Goal: Task Accomplishment & Management: Use online tool/utility

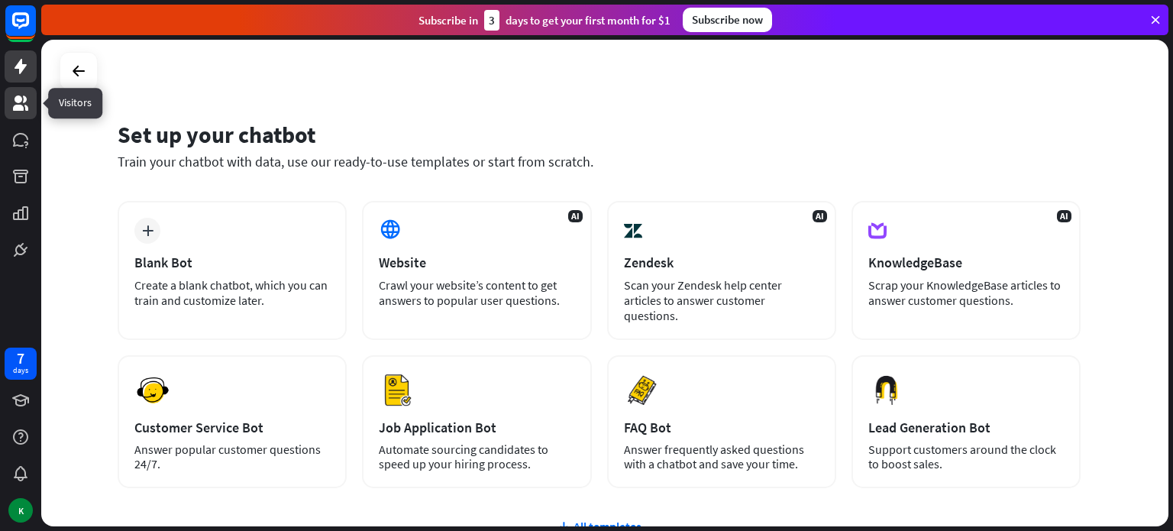
click at [13, 106] on icon at bounding box center [20, 102] width 15 height 15
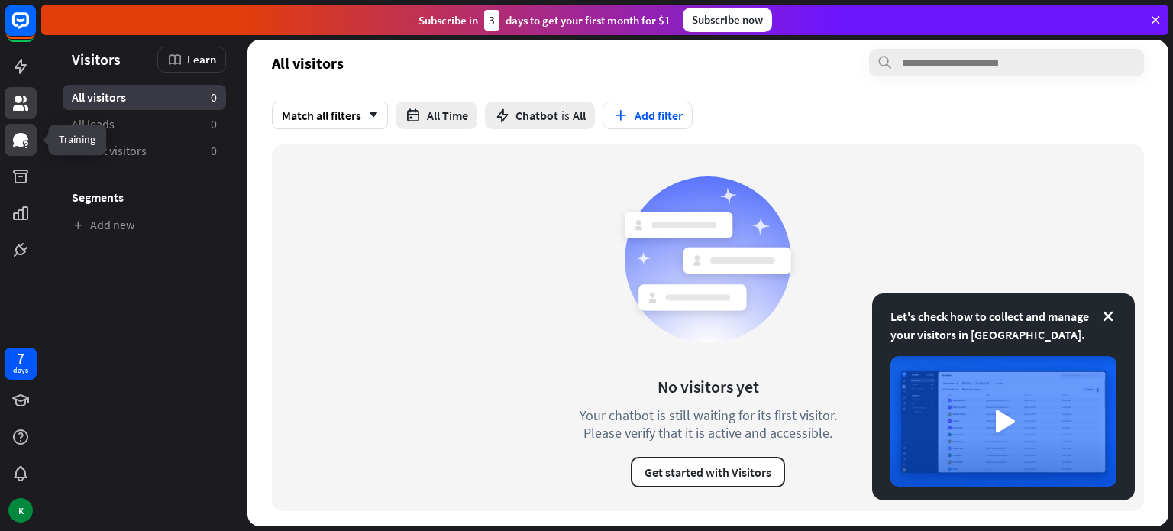
click at [24, 137] on icon at bounding box center [20, 140] width 15 height 14
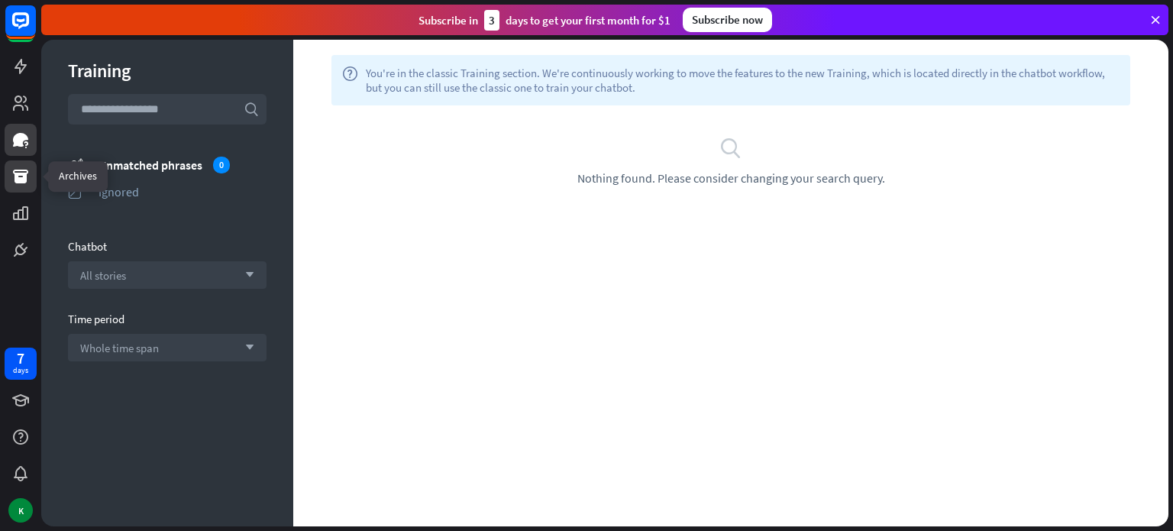
click at [30, 169] on link at bounding box center [21, 176] width 32 height 32
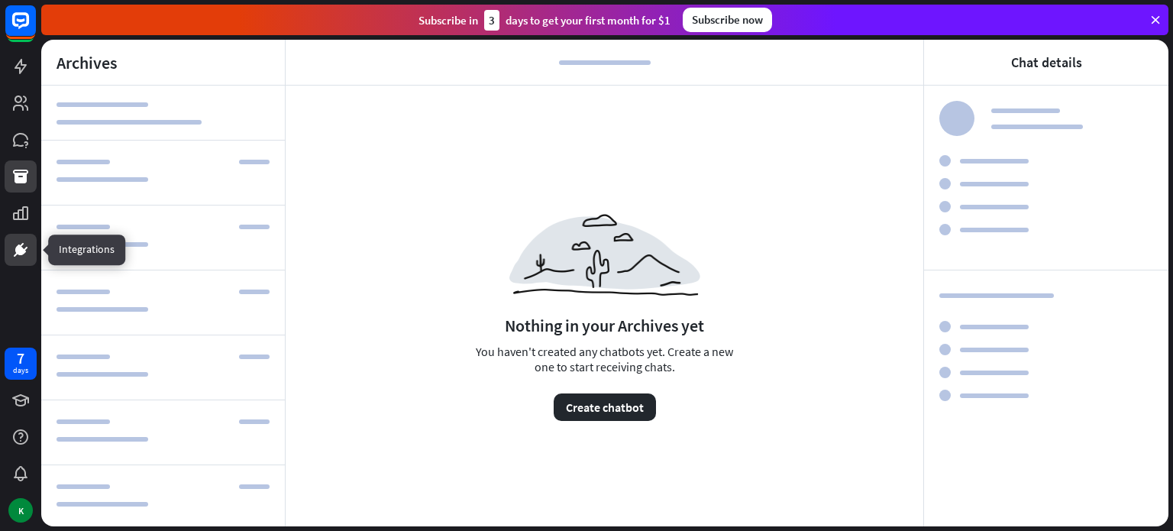
click at [34, 240] on link at bounding box center [21, 250] width 32 height 32
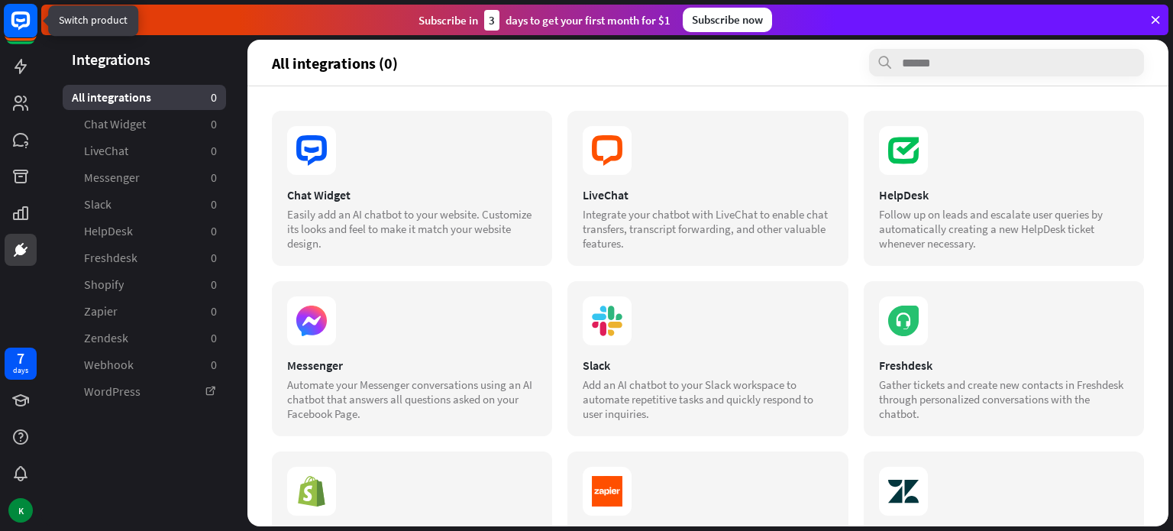
click at [21, 17] on rect at bounding box center [21, 21] width 34 height 34
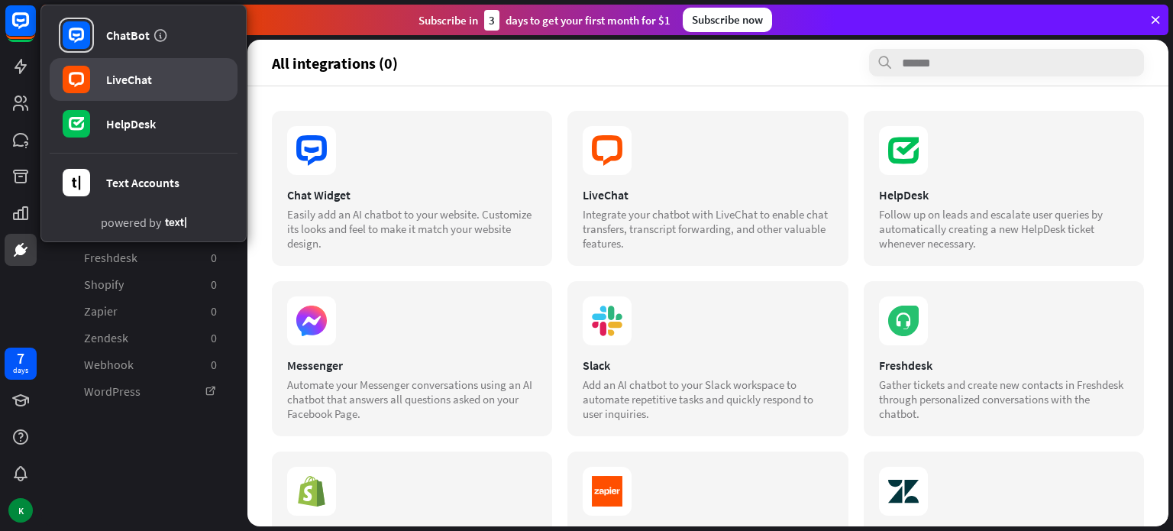
click at [108, 89] on link "LiveChat" at bounding box center [144, 79] width 188 height 43
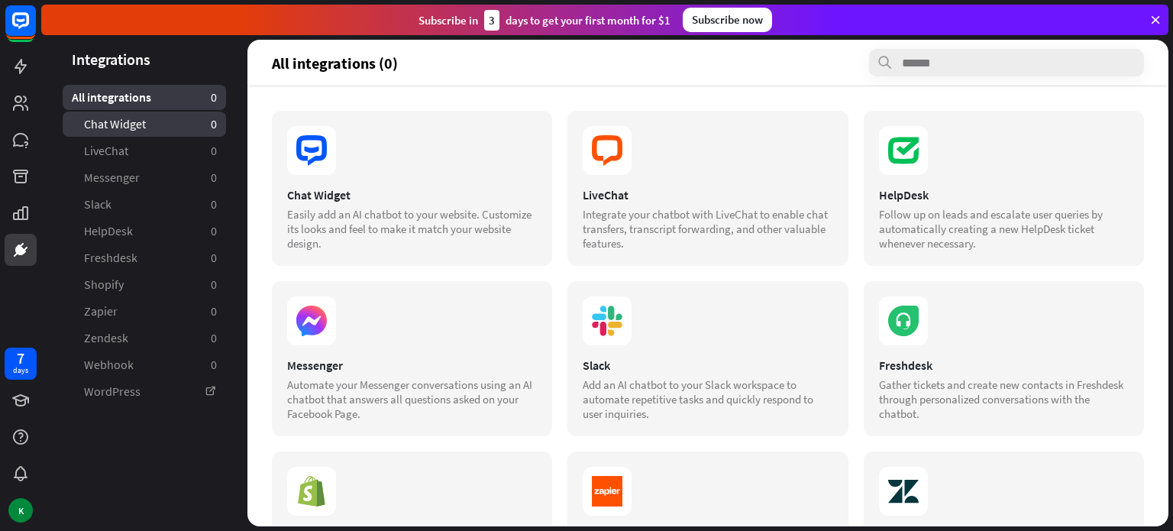
click at [149, 132] on link "Chat Widget 0" at bounding box center [144, 124] width 163 height 25
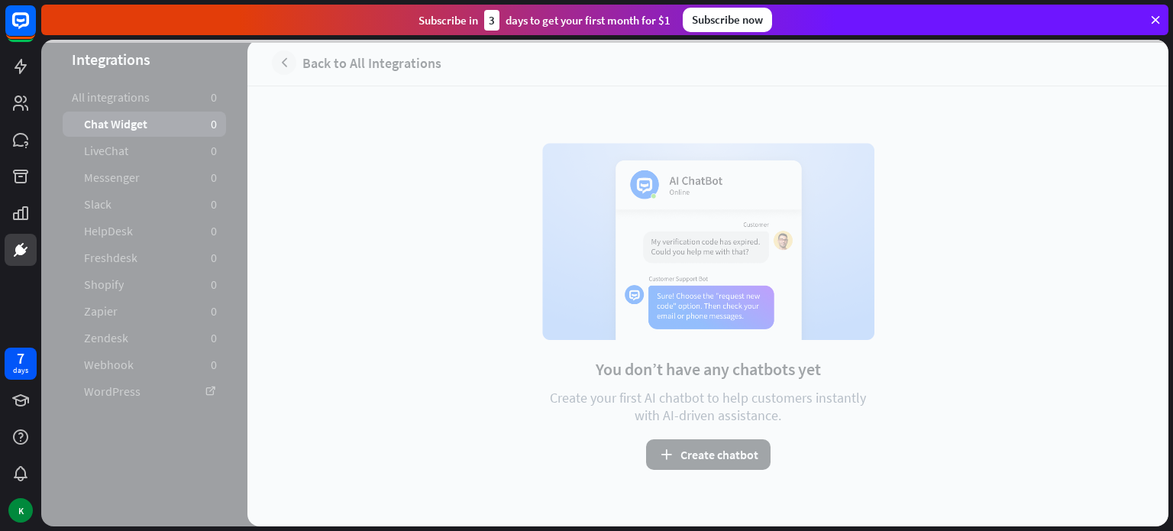
click at [147, 98] on div at bounding box center [604, 283] width 1127 height 487
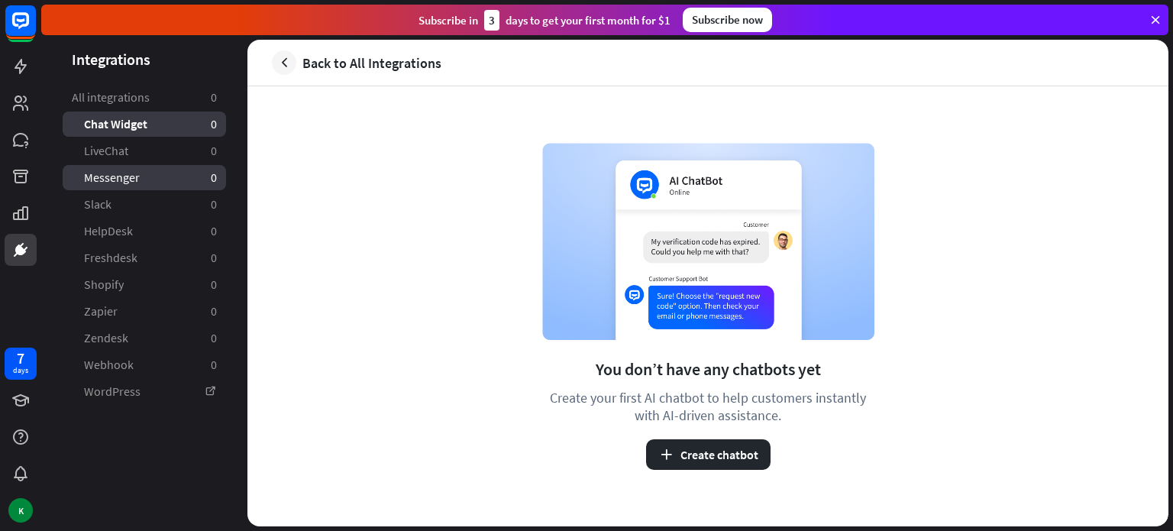
click at [147, 184] on link "Messenger 0" at bounding box center [144, 177] width 163 height 25
click at [742, 454] on button "Create chatbot" at bounding box center [708, 454] width 125 height 31
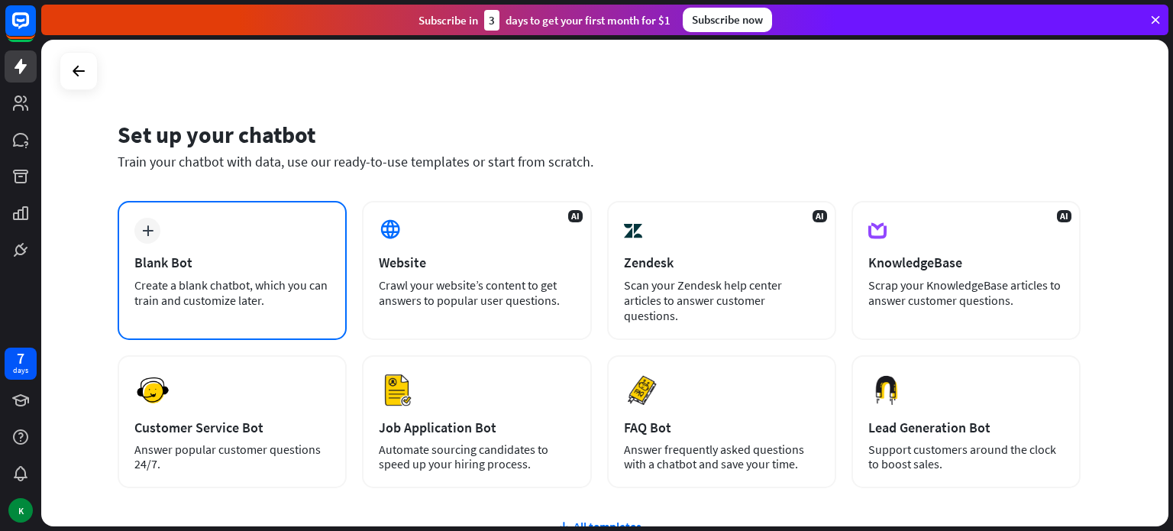
click at [147, 235] on icon "plus" at bounding box center [147, 230] width 11 height 11
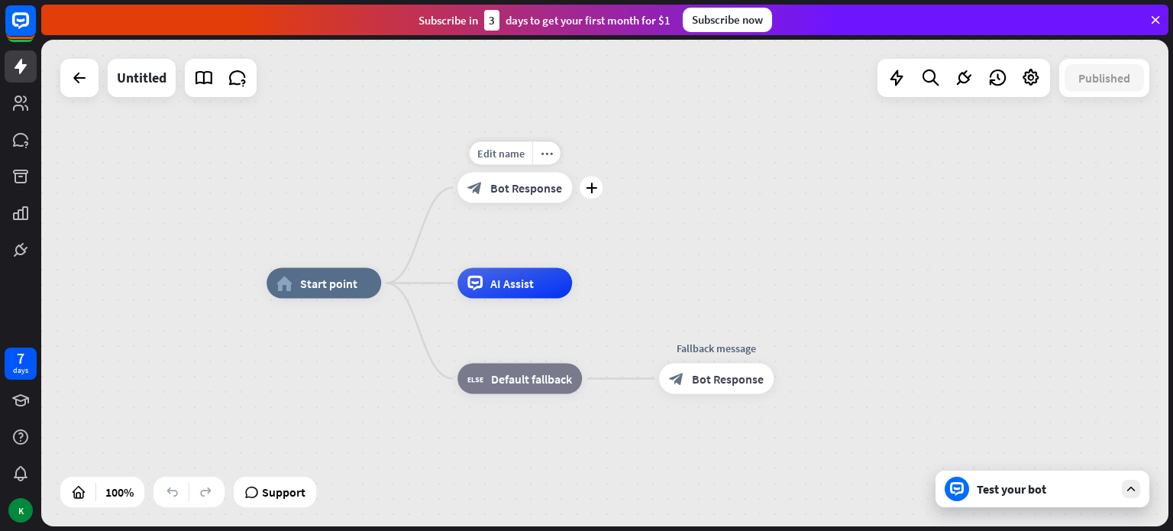
click at [526, 186] on span "Bot Response" at bounding box center [526, 187] width 72 height 15
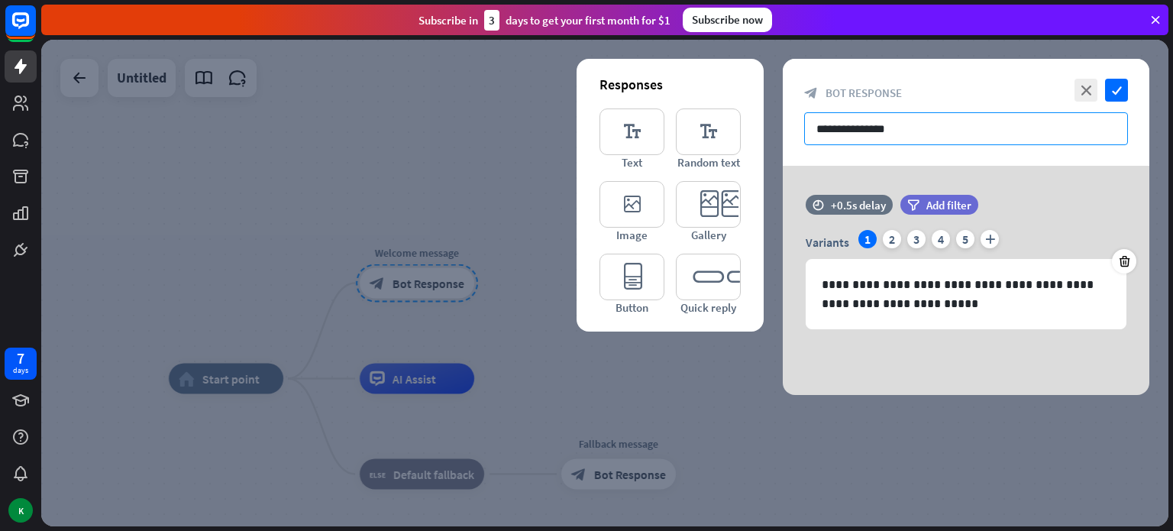
click at [949, 129] on input "**********" at bounding box center [966, 128] width 324 height 33
click at [1124, 92] on icon "check" at bounding box center [1116, 90] width 23 height 23
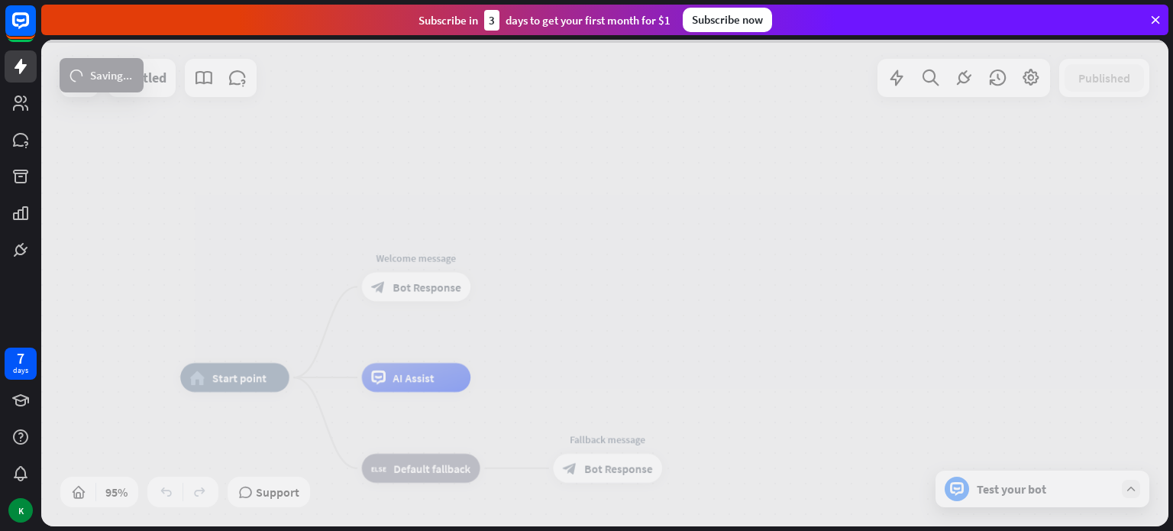
click at [419, 377] on div at bounding box center [604, 283] width 1127 height 487
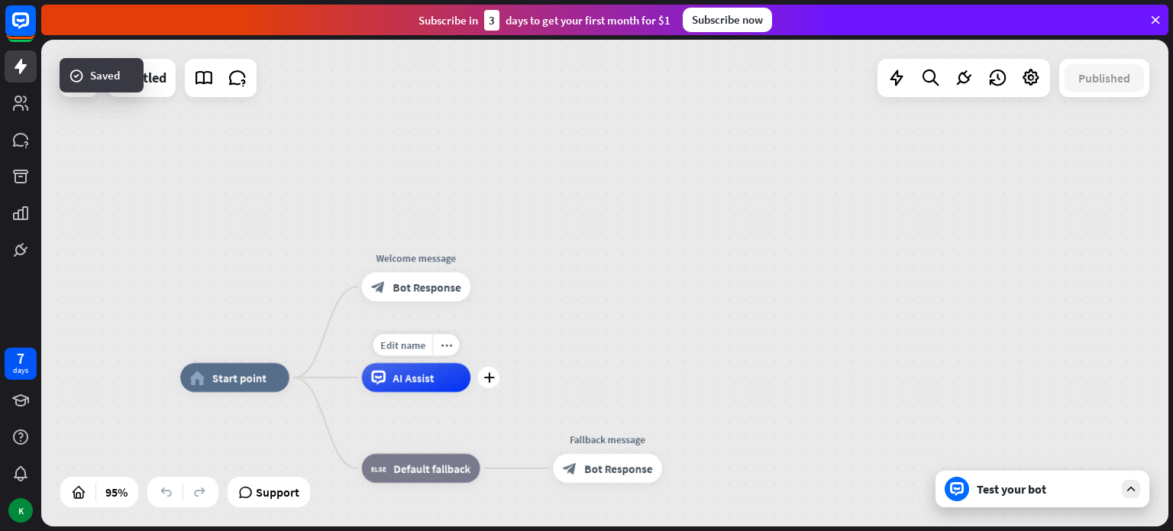
click at [406, 385] on div "AI Assist" at bounding box center [416, 377] width 109 height 29
click at [421, 473] on span "Default fallback" at bounding box center [432, 468] width 77 height 15
click at [1035, 503] on div "Test your bot" at bounding box center [1043, 489] width 214 height 37
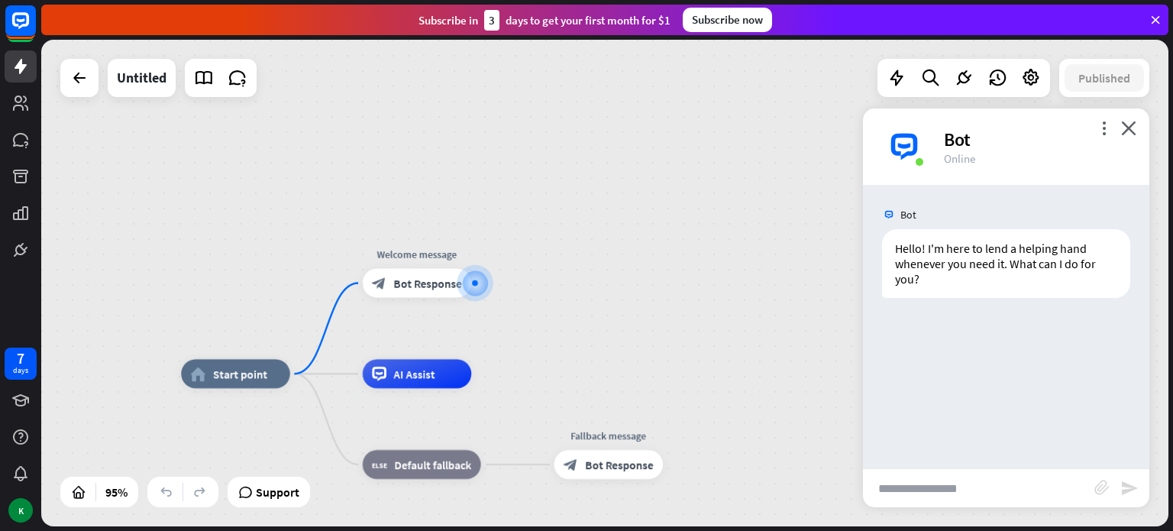
click at [943, 488] on input "text" at bounding box center [978, 488] width 231 height 38
type input "**********"
click at [1134, 491] on icon "send" at bounding box center [1130, 488] width 18 height 18
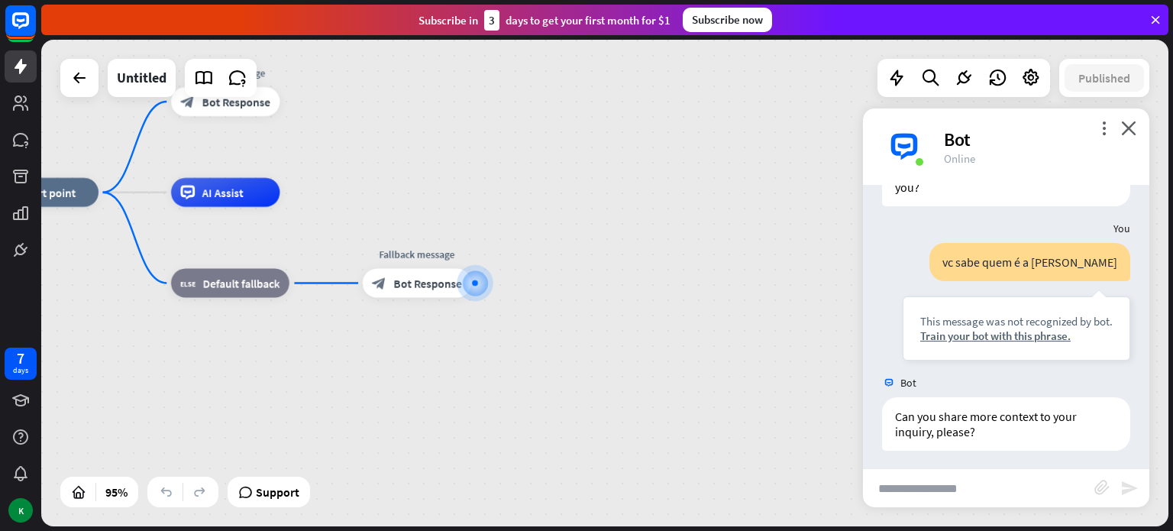
scroll to position [96, 0]
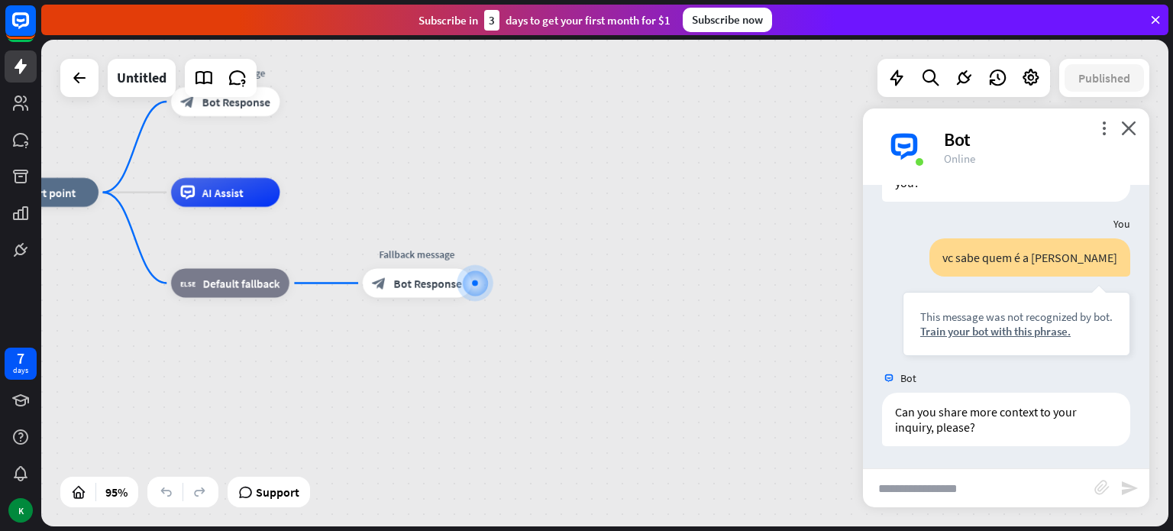
click at [958, 494] on input "text" at bounding box center [978, 488] width 231 height 38
type input "**********"
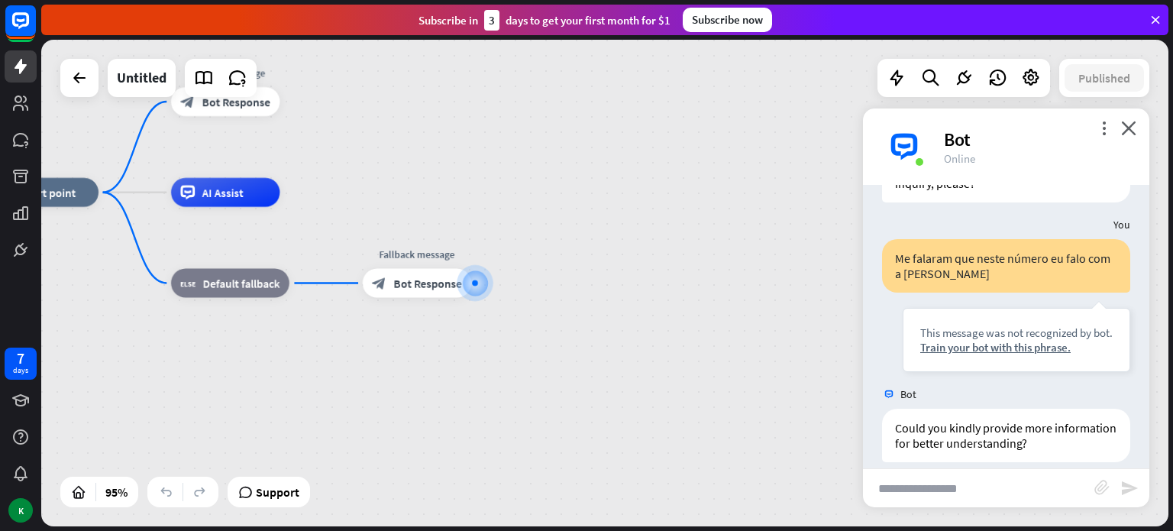
scroll to position [355, 0]
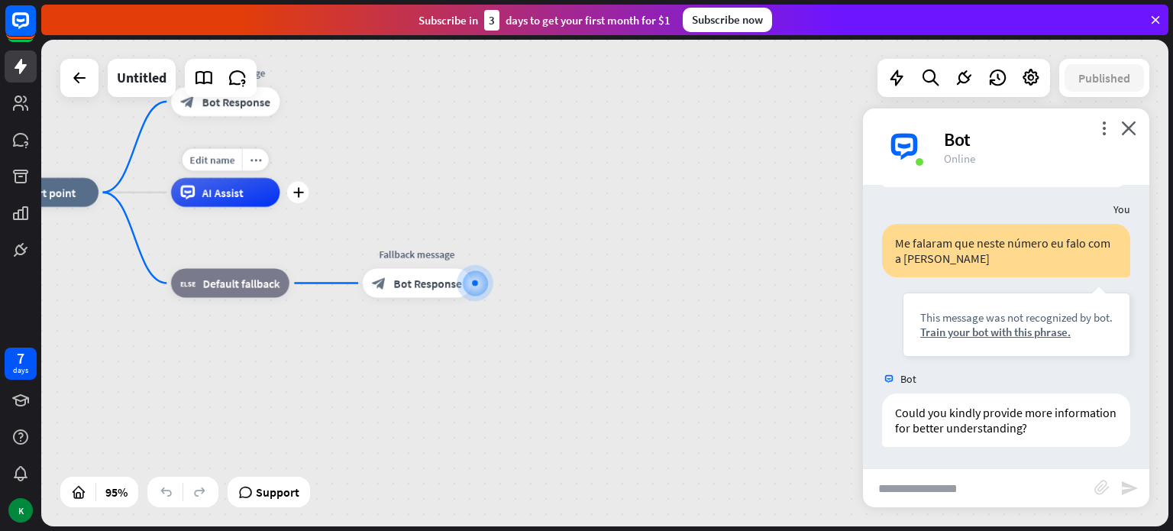
click at [240, 207] on div "Edit name more_horiz plus AI Assist" at bounding box center [225, 192] width 109 height 29
click at [1103, 129] on icon "more_vert" at bounding box center [1104, 128] width 15 height 15
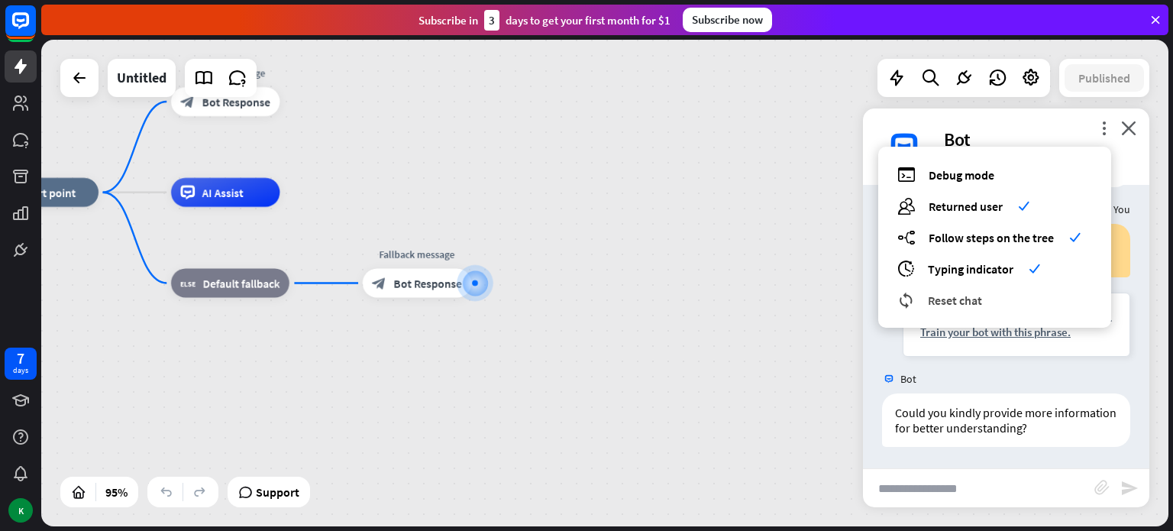
click at [953, 304] on span "Reset chat" at bounding box center [955, 300] width 54 height 15
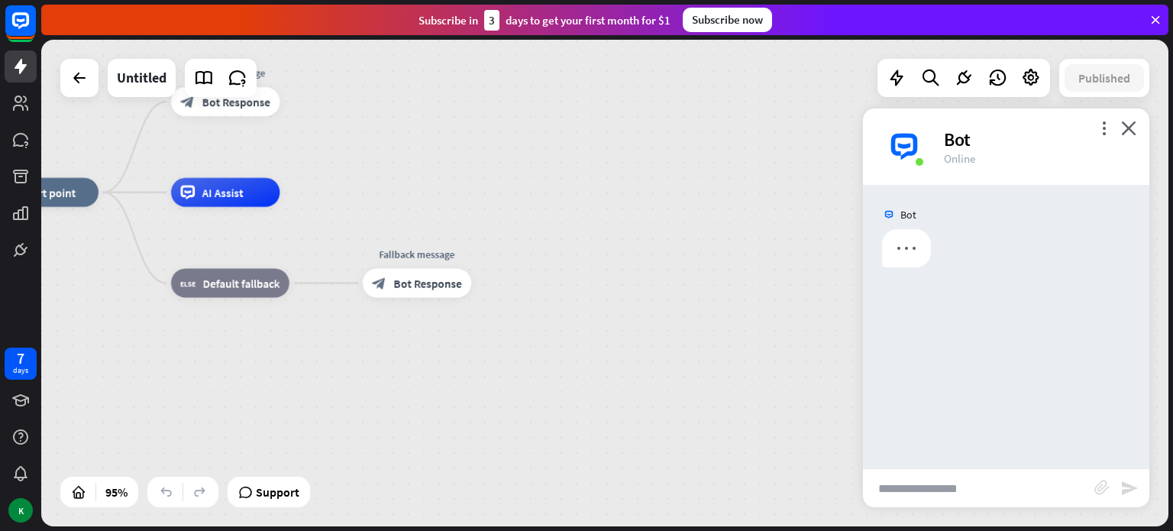
scroll to position [0, 0]
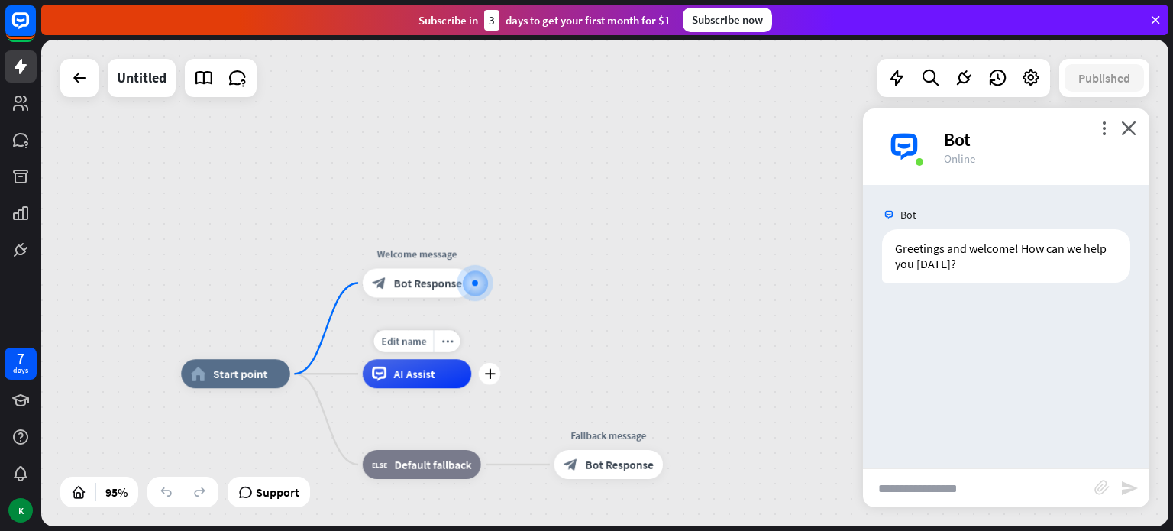
click at [416, 381] on div "AI Assist" at bounding box center [417, 373] width 109 height 29
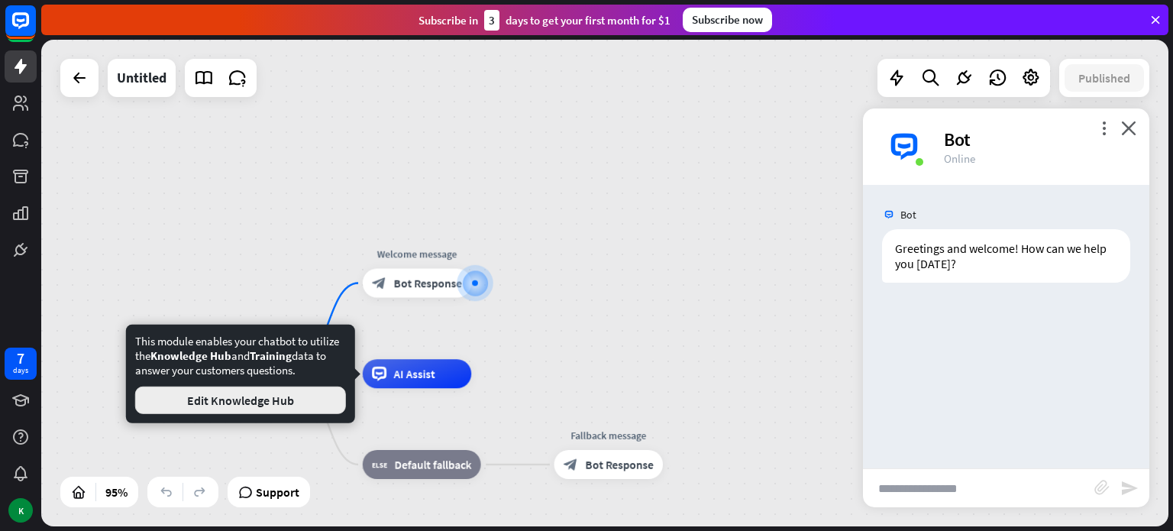
click at [272, 411] on button "Edit Knowledge Hub" at bounding box center [240, 400] width 211 height 27
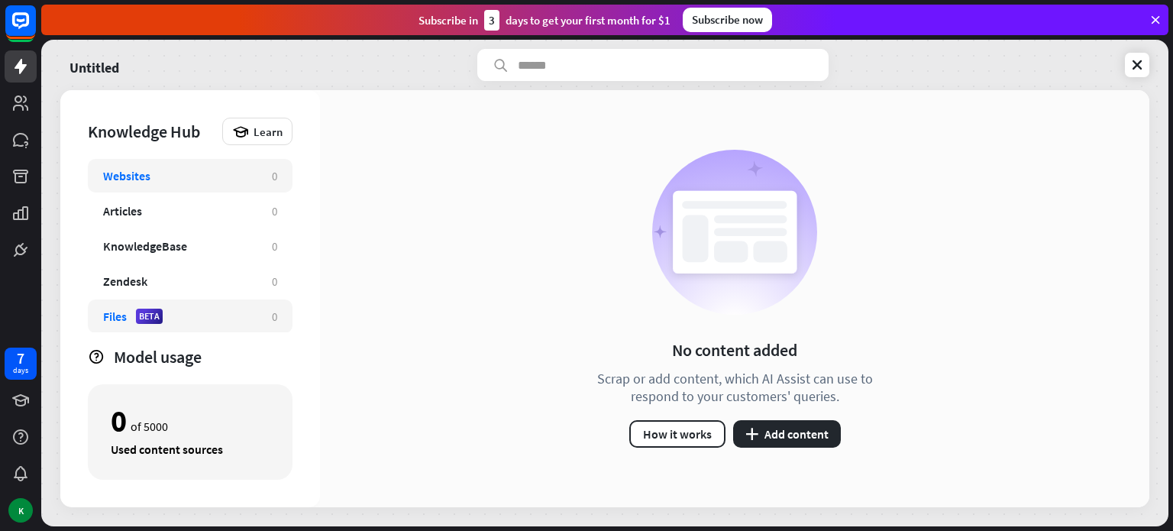
click at [128, 310] on div "Files BETA" at bounding box center [180, 316] width 154 height 15
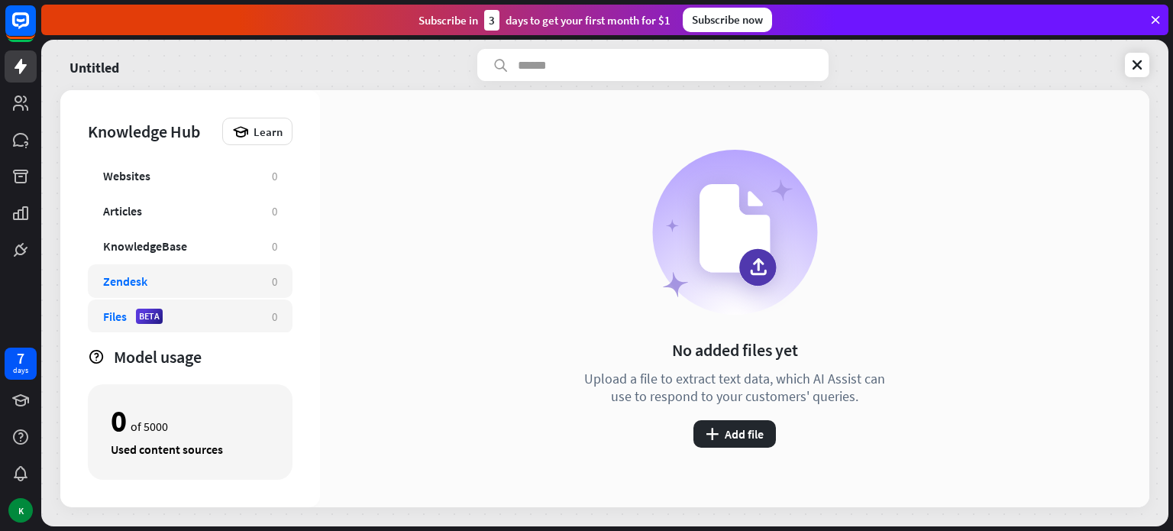
click at [134, 296] on div "Zendesk 0" at bounding box center [190, 281] width 205 height 34
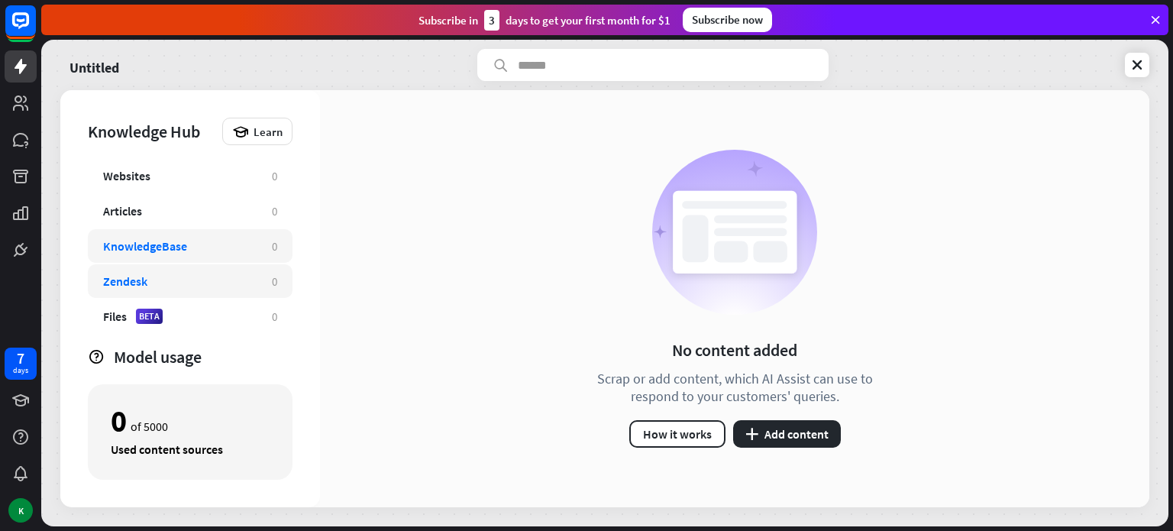
click at [164, 254] on div "KnowledgeBase 0" at bounding box center [190, 246] width 205 height 34
click at [128, 201] on div "Articles 0" at bounding box center [190, 211] width 205 height 34
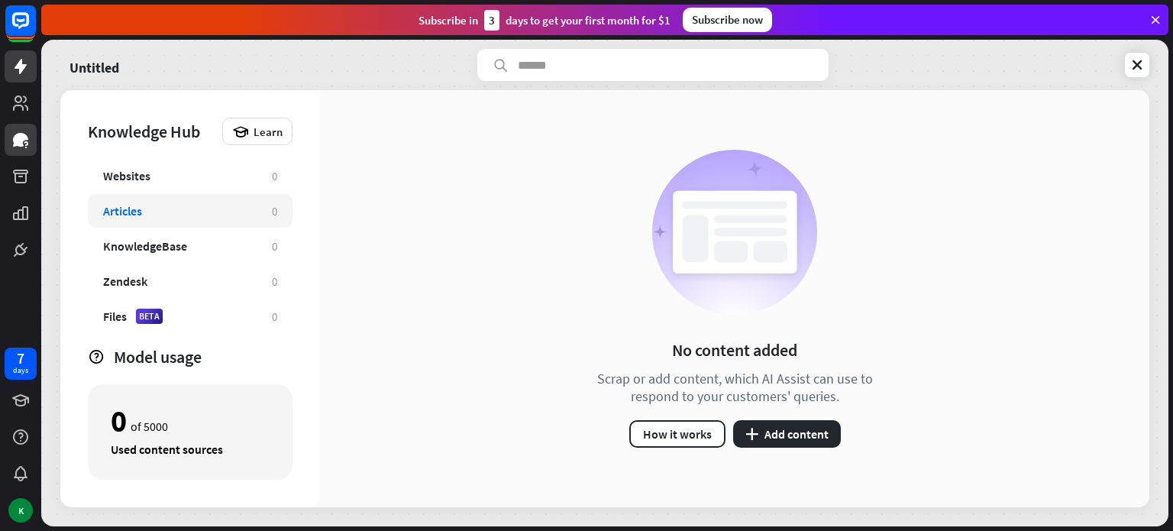
click at [6, 148] on link at bounding box center [21, 140] width 32 height 32
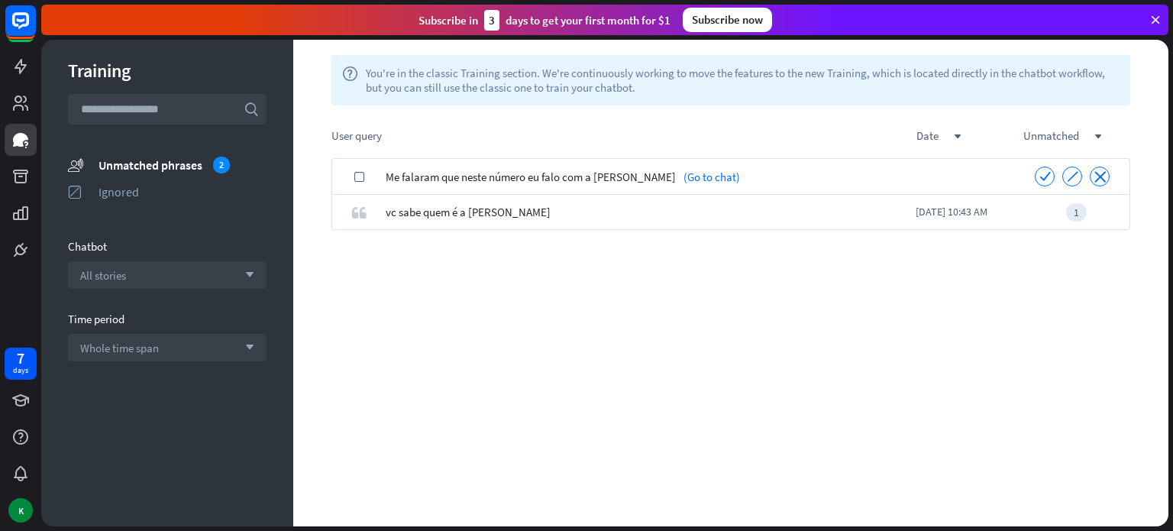
click at [461, 186] on span "Me falaram que neste número eu falo com a [PERSON_NAME]" at bounding box center [531, 177] width 290 height 36
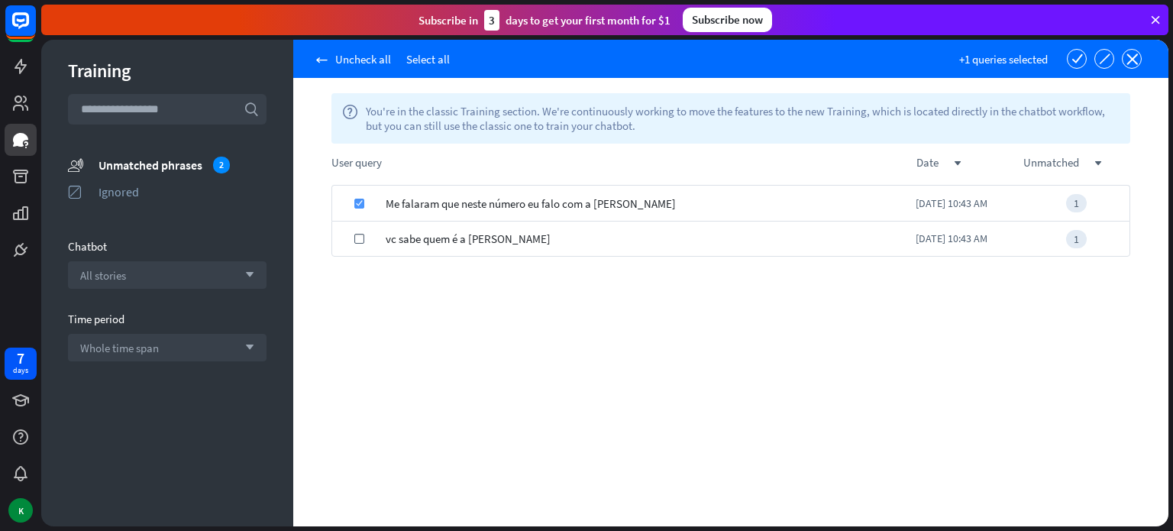
click at [354, 202] on label "check" at bounding box center [359, 204] width 10 height 10
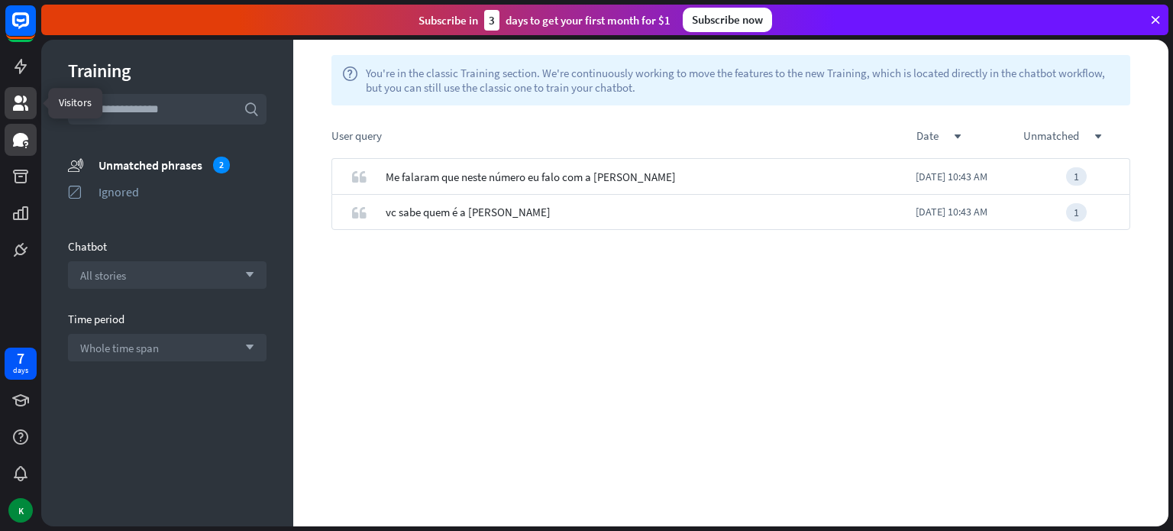
click at [18, 105] on icon at bounding box center [20, 102] width 15 height 15
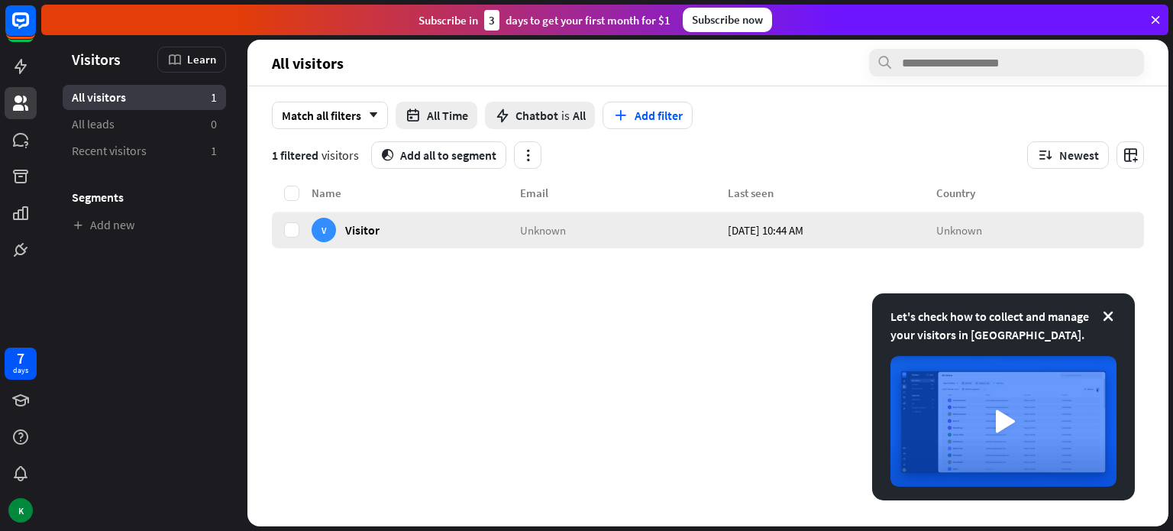
click at [566, 241] on div "Unknown" at bounding box center [624, 230] width 209 height 37
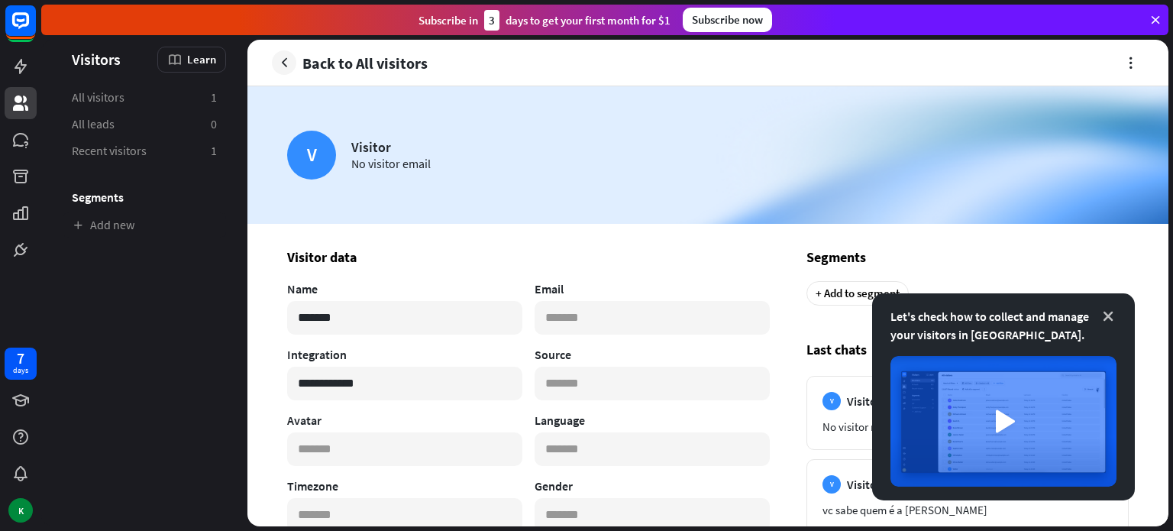
click at [1109, 319] on icon at bounding box center [1108, 316] width 15 height 15
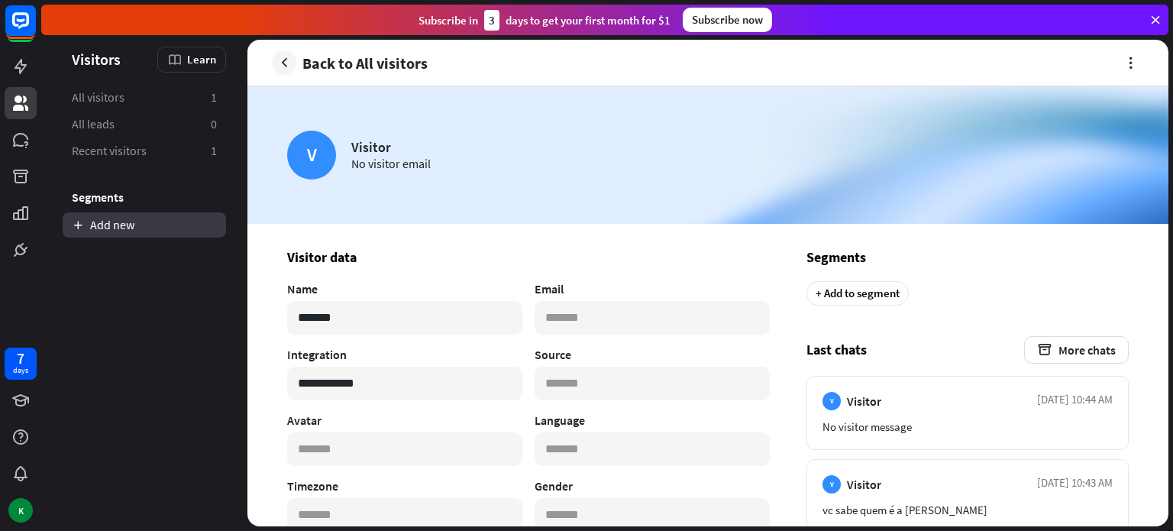
click at [101, 235] on link "Add new" at bounding box center [144, 224] width 163 height 25
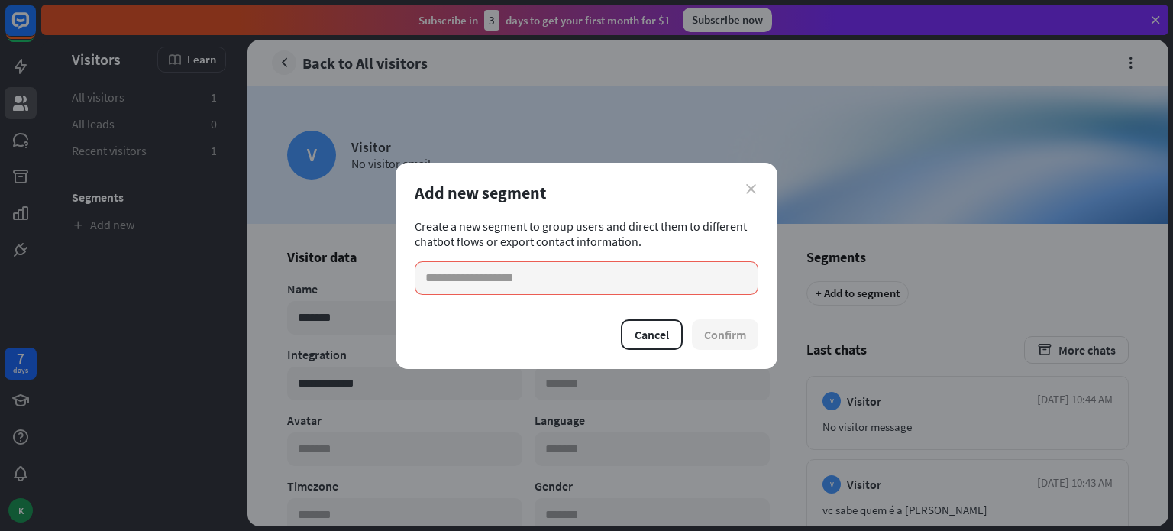
click at [750, 192] on icon "close" at bounding box center [751, 189] width 10 height 10
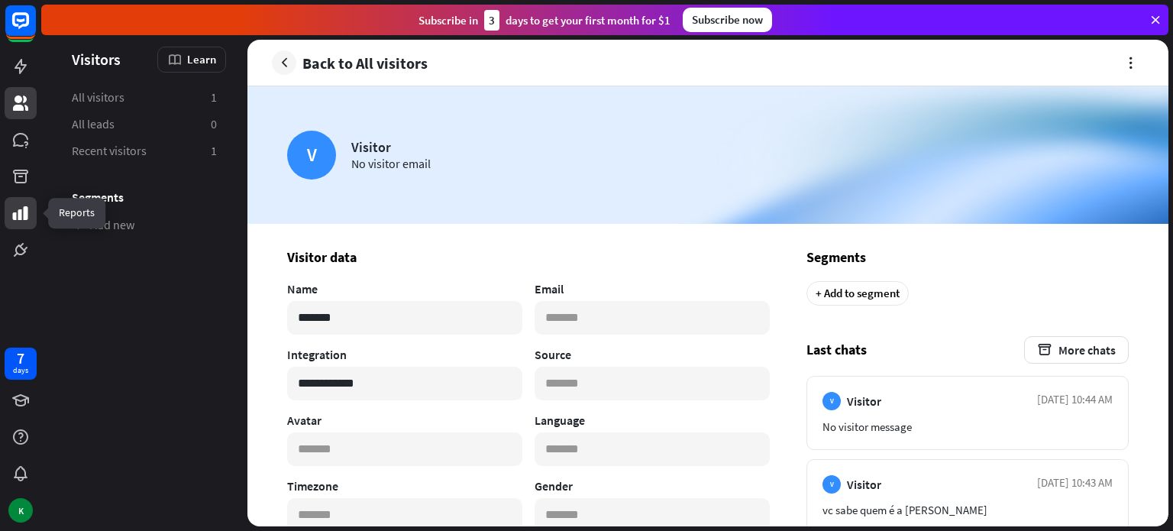
click at [27, 213] on icon at bounding box center [20, 213] width 18 height 18
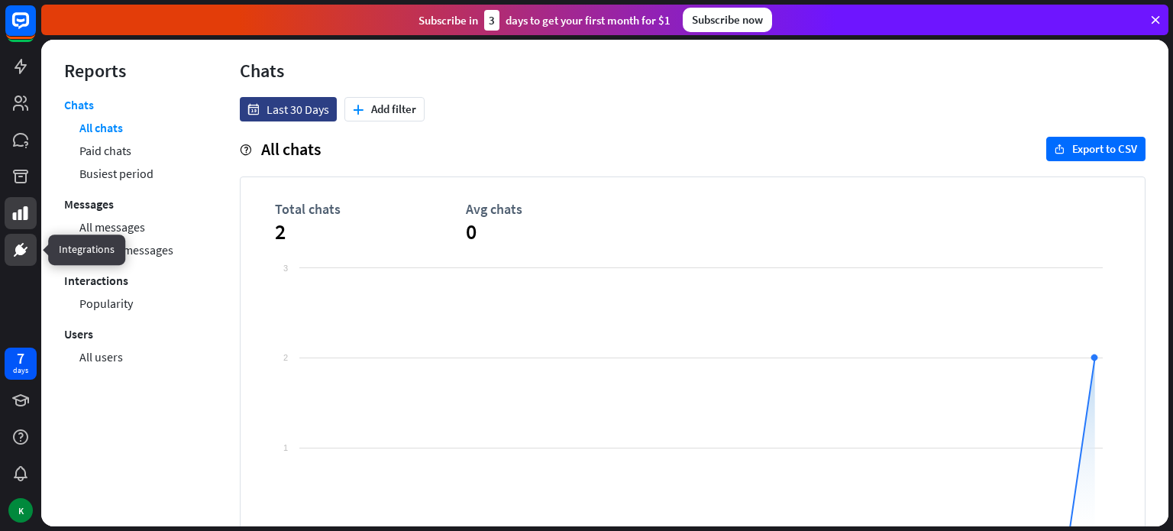
click at [27, 255] on icon at bounding box center [20, 250] width 18 height 18
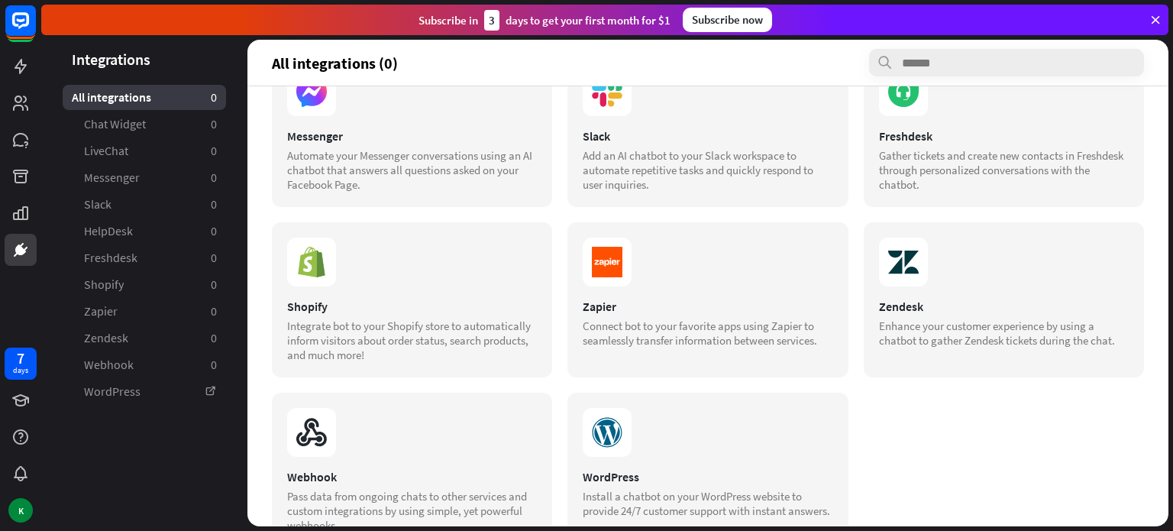
scroll to position [274, 0]
